Goal: Check status: Check status

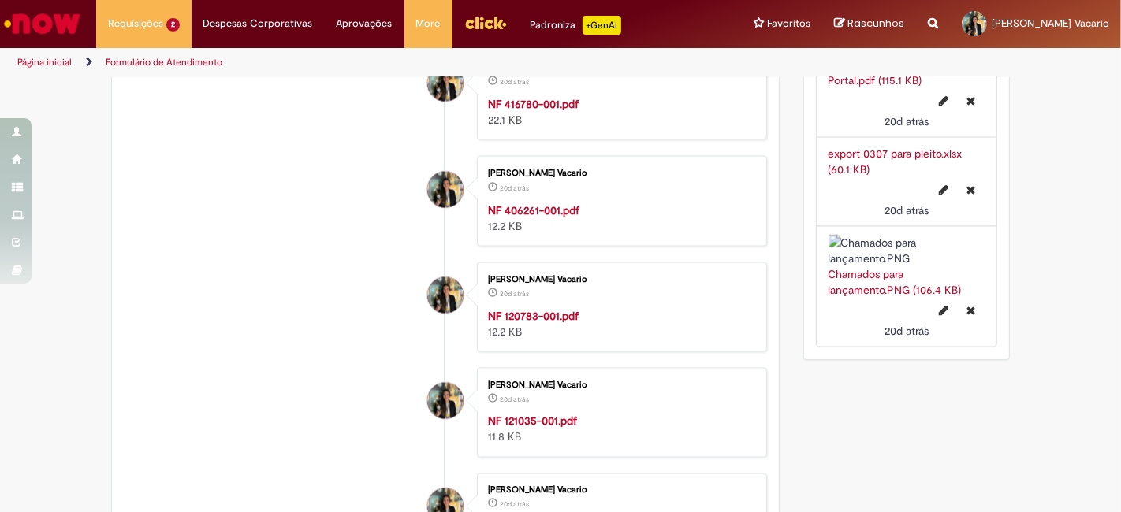
scroll to position [2205, 0]
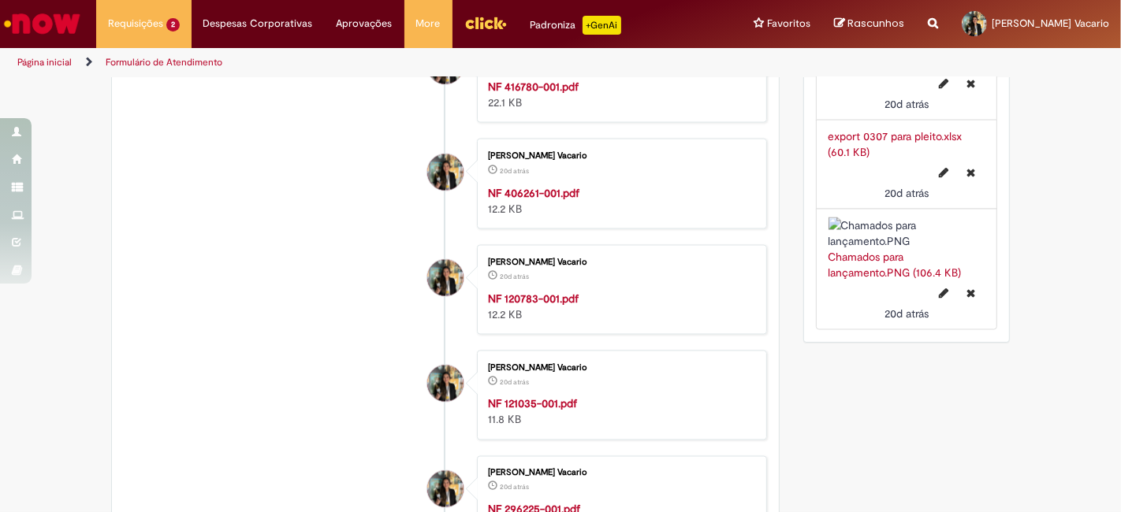
click at [919, 231] on img at bounding box center [906, 234] width 157 height 32
click at [850, 280] on link "Chamados para lançamento.PNG (106.4 KB)" at bounding box center [894, 265] width 133 height 30
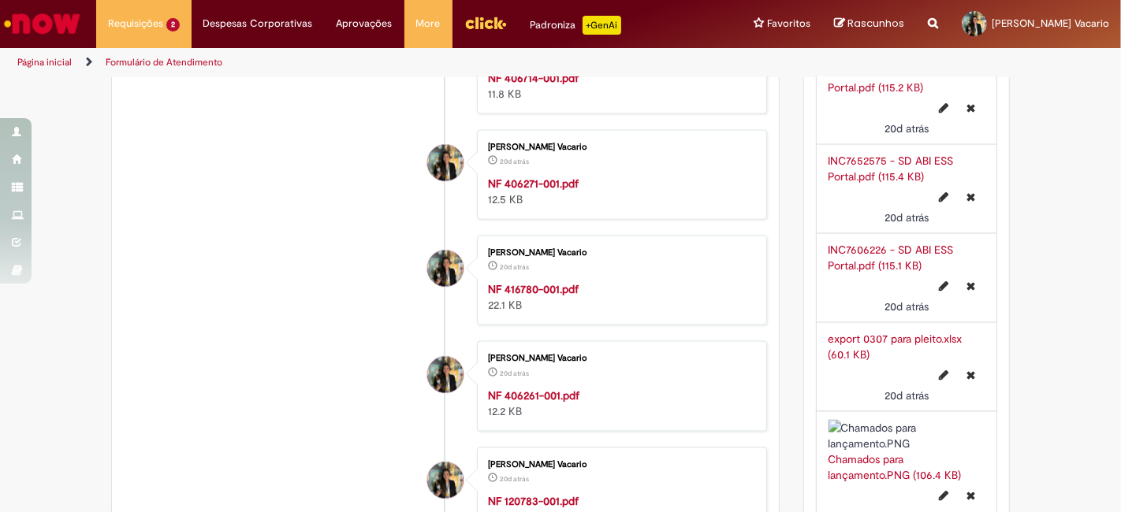
scroll to position [1892, 0]
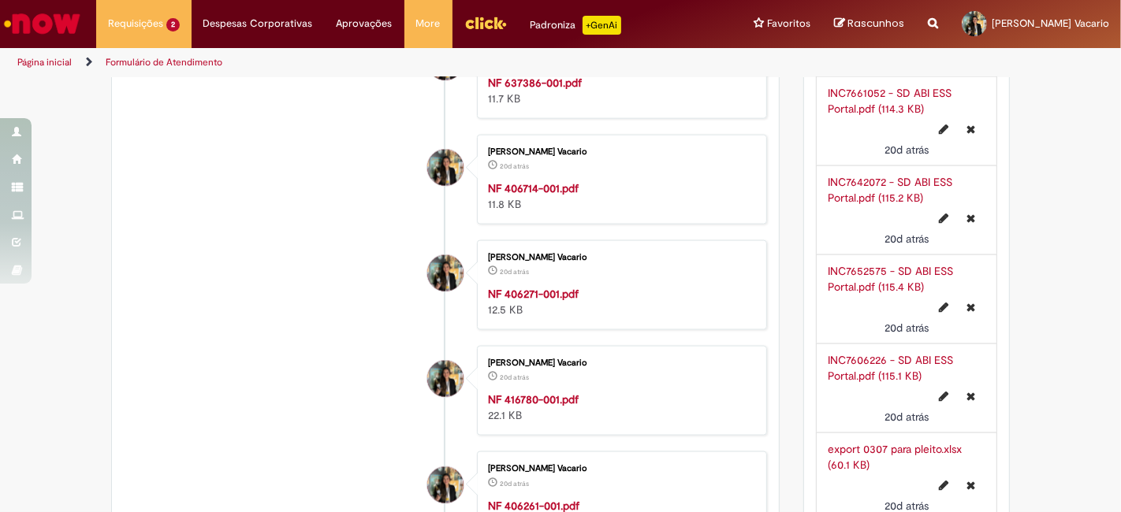
click at [894, 442] on link "export 0307 para pleito.xlsx (60.1 KB)" at bounding box center [895, 457] width 134 height 30
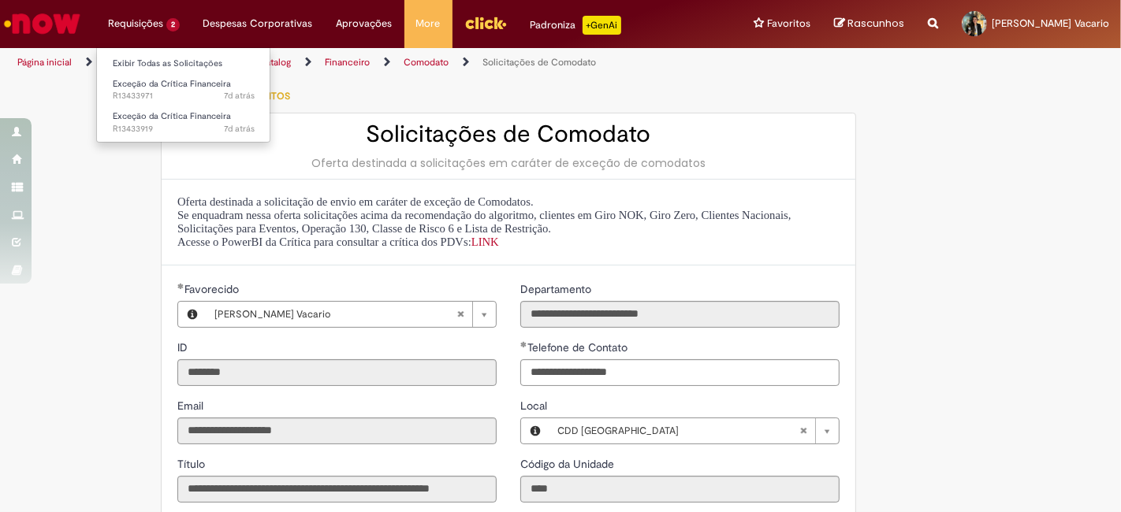
click at [131, 32] on li "Requisições 2 Exibir Todas as Solicitações Exceção da Crítica Financeira 7d atr…" at bounding box center [143, 23] width 95 height 47
click at [164, 59] on link "Exibir Todas as Solicitações" at bounding box center [183, 63] width 173 height 17
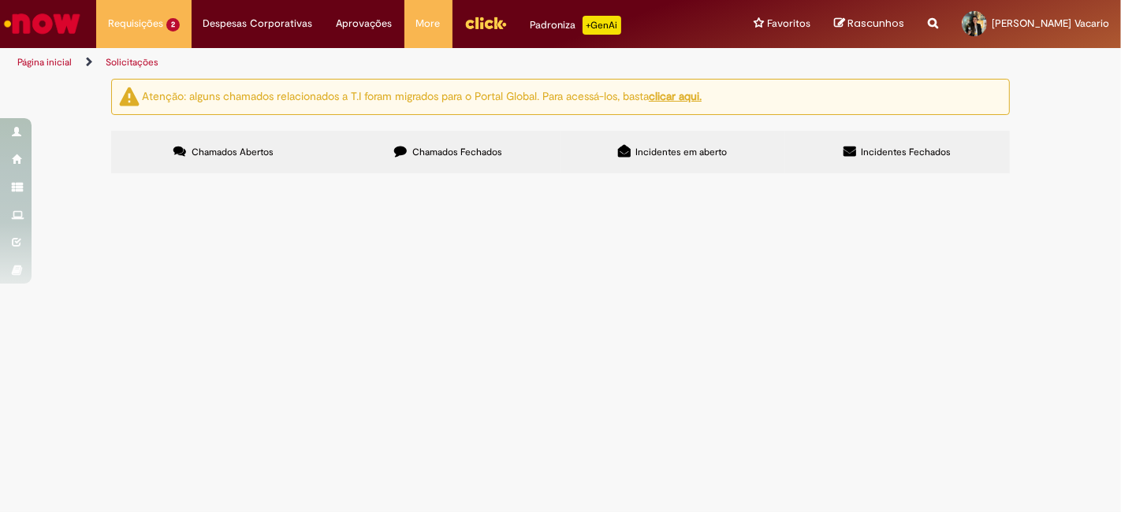
click at [455, 145] on label "Chamados Fechados" at bounding box center [448, 152] width 225 height 43
click at [0, 0] on span "Boa tarde, sou GFNS do CDD São José dos Pinhais (BRCC) e solicito expurgo das n…" at bounding box center [0, 0] width 0 height 0
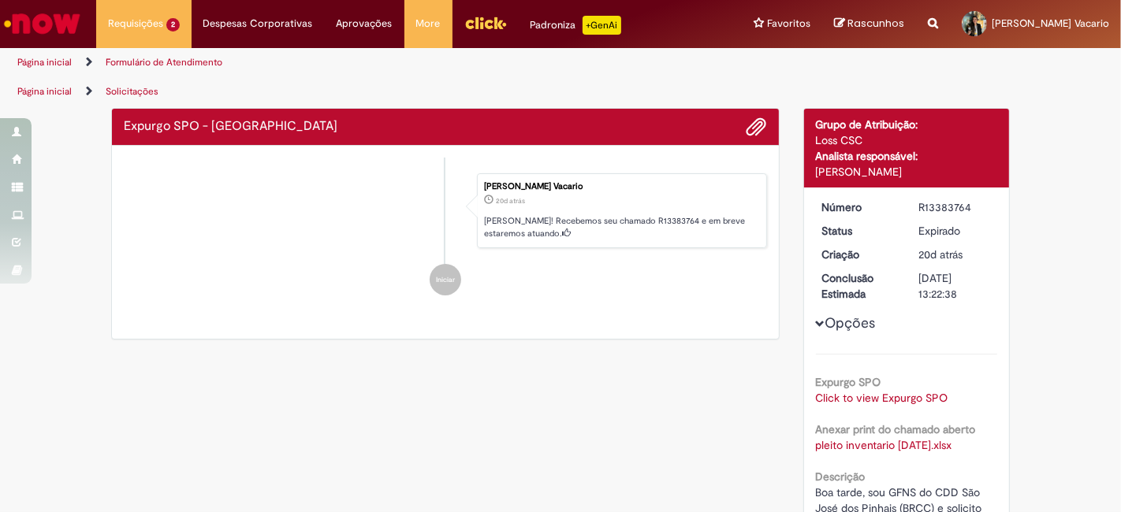
click at [553, 447] on div "Verificar Código de Barras Expurgo SPO - Risco Enviar Marcella Caroline Duarte …" at bounding box center [560, 448] width 922 height 681
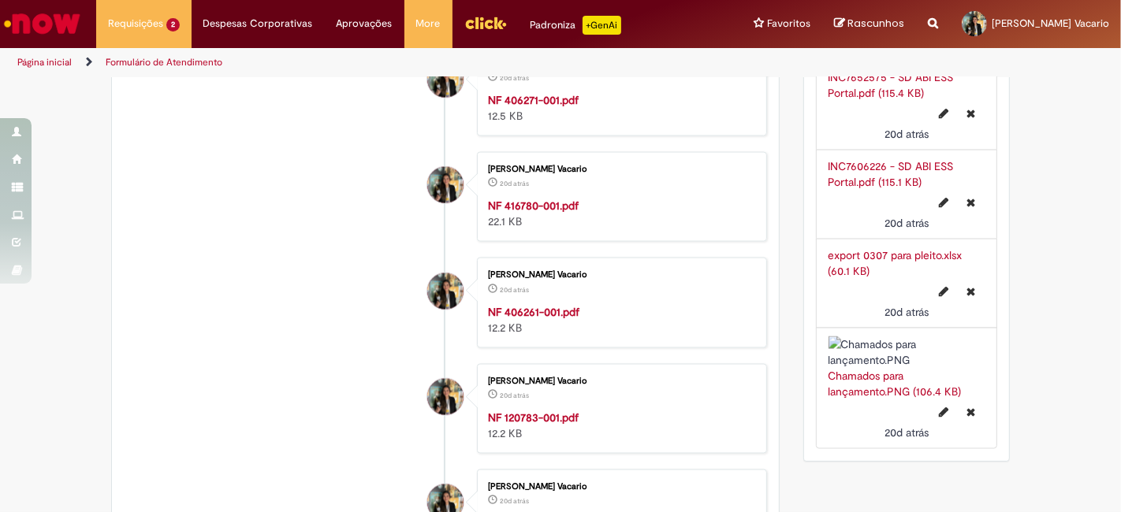
scroll to position [2121, 0]
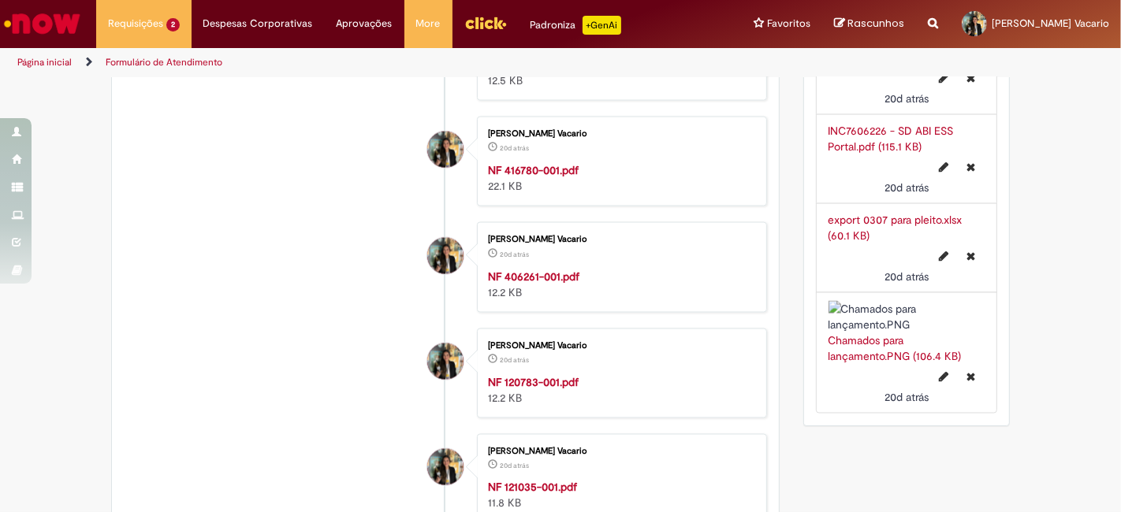
click at [887, 124] on link "INC7606226 - SD ABI ESS Portal.pdf (115.1 KB)" at bounding box center [890, 139] width 125 height 30
click at [819, 308] on li "Chamados para lançamento.PNG (106.4 KB) 20d atrás 20 dias atrás" at bounding box center [907, 352] width 182 height 121
click at [851, 310] on img at bounding box center [906, 317] width 157 height 32
click at [884, 363] on link "Chamados para lançamento.PNG (106.4 KB)" at bounding box center [894, 348] width 133 height 30
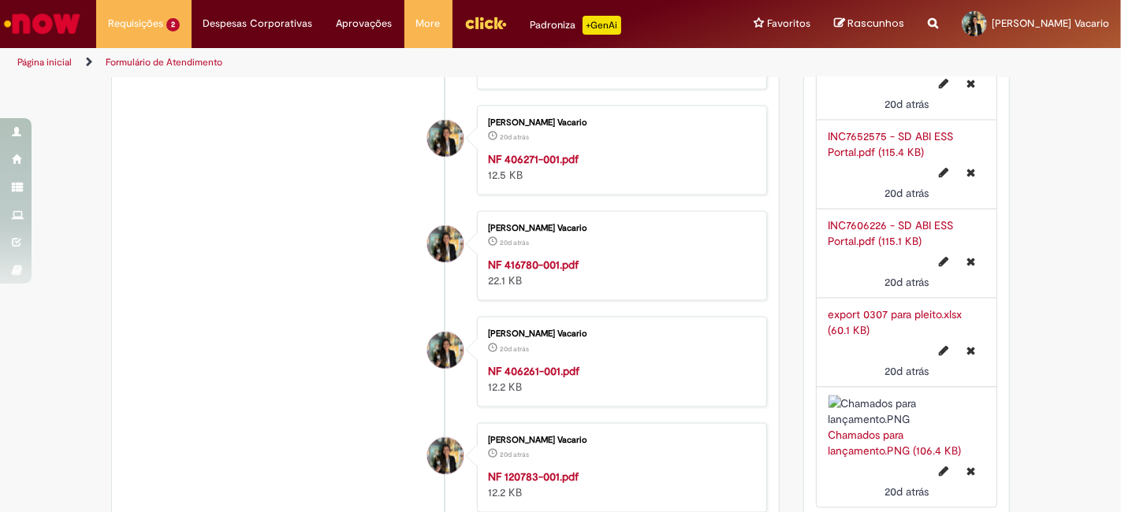
scroll to position [2033, 0]
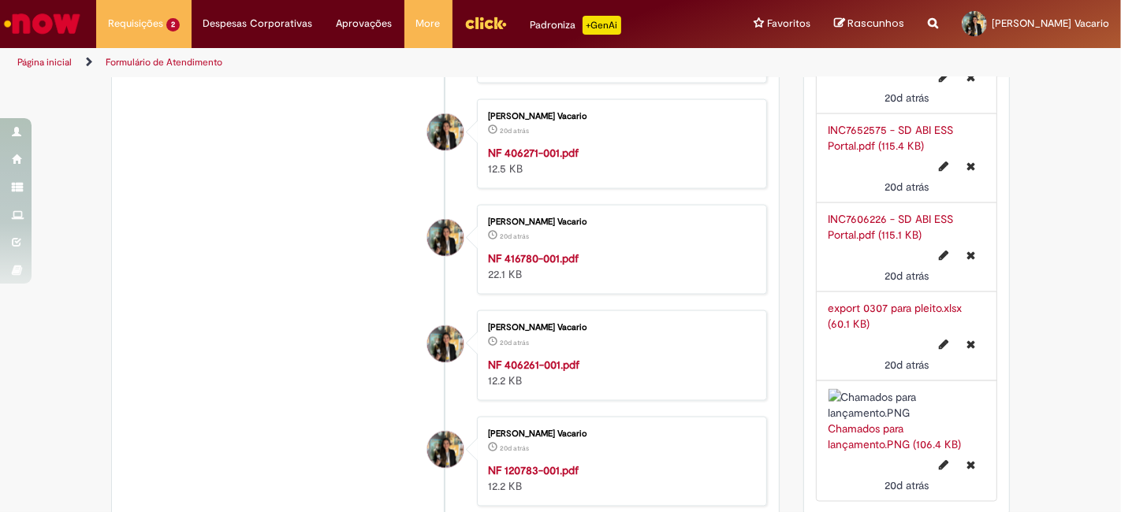
click at [901, 301] on link "export 0307 para pleito.xlsx (60.1 KB)" at bounding box center [895, 316] width 134 height 30
drag, startPoint x: 1105, startPoint y: 315, endPoint x: 1110, endPoint y: 336, distance: 21.0
click at [1110, 336] on section "Formulário de Atendimento Verificar Código de Barras Aguardando Aprovação Aguar…" at bounding box center [560, 294] width 1121 height 435
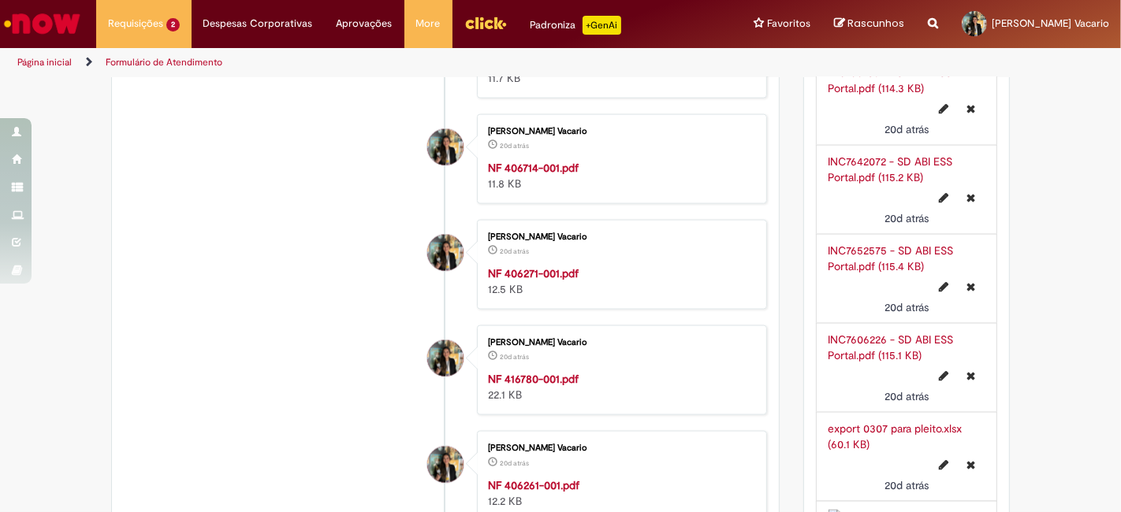
scroll to position [1907, 0]
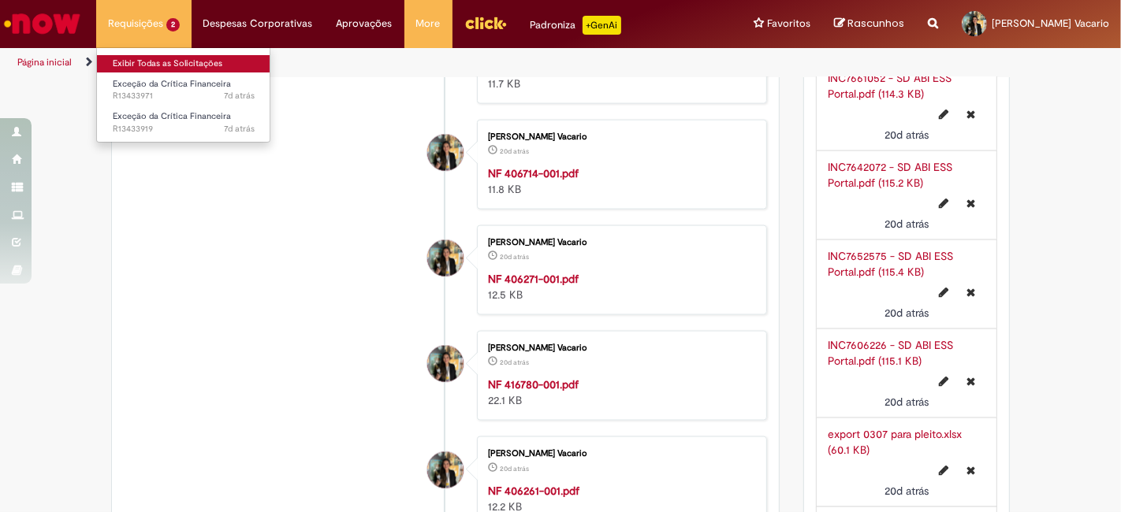
click at [190, 61] on link "Exibir Todas as Solicitações" at bounding box center [183, 63] width 173 height 17
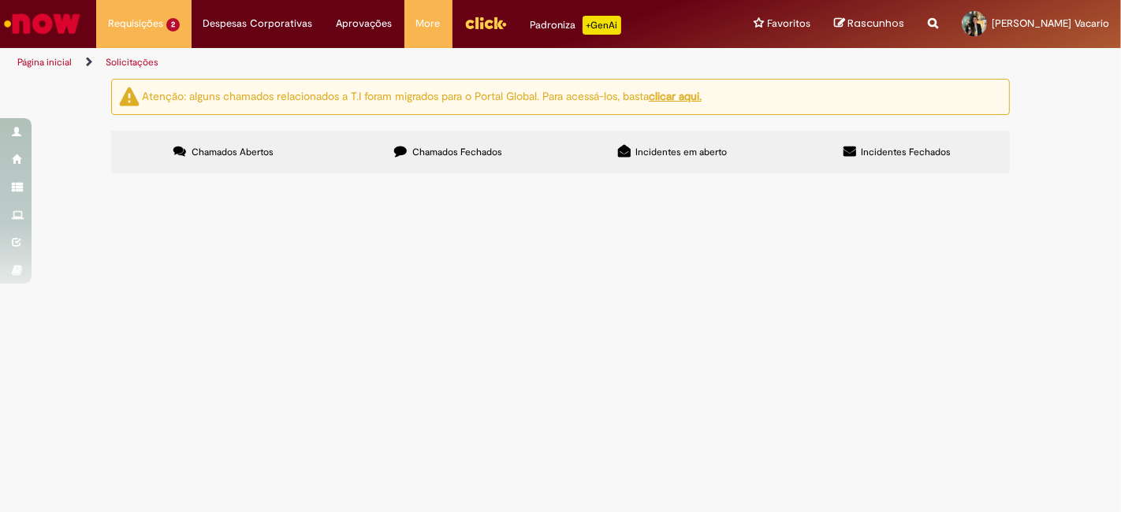
click at [404, 131] on div "Chamados Abertos Chamados Fechados Incidentes em aberto Incidentes Fechados Ite…" at bounding box center [560, 131] width 899 height 0
click at [425, 158] on span "Chamados Fechados" at bounding box center [457, 152] width 90 height 13
click at [0, 0] on span "Boa tarde, sou GFNS do CDD Curitiba (BRB4) e solicito expurgo das notas pendent…" at bounding box center [0, 0] width 0 height 0
